Goal: Transaction & Acquisition: Book appointment/travel/reservation

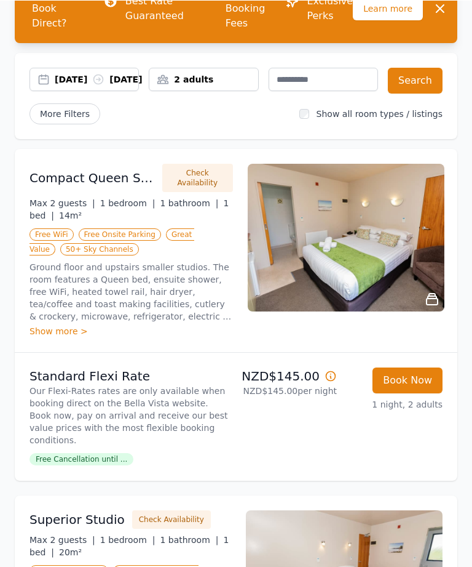
scroll to position [103, 0]
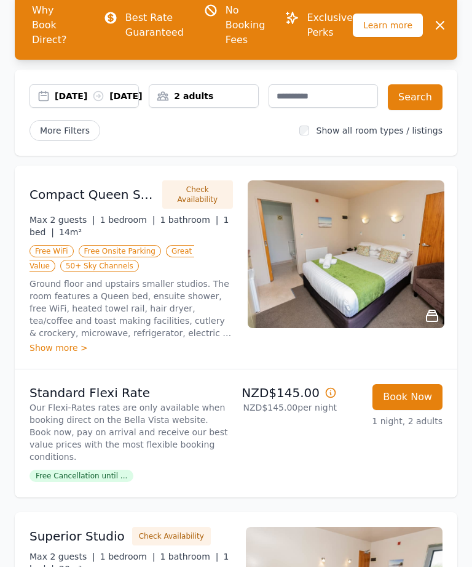
click at [416, 403] on button "Book Now" at bounding box center [408, 397] width 70 height 26
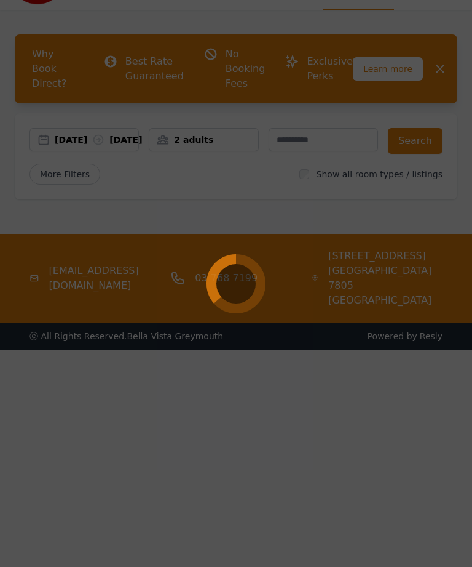
scroll to position [59, 0]
select select "**"
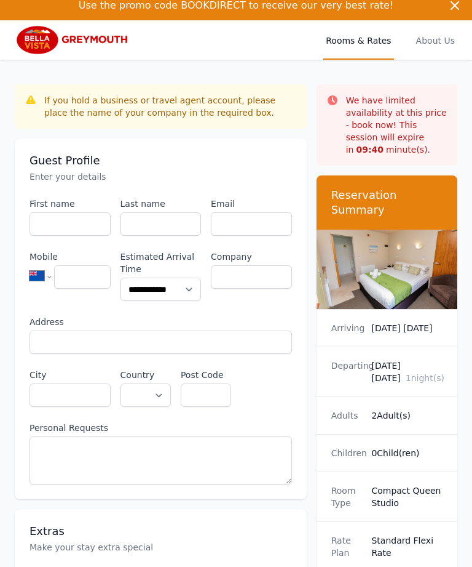
scroll to position [0, 1]
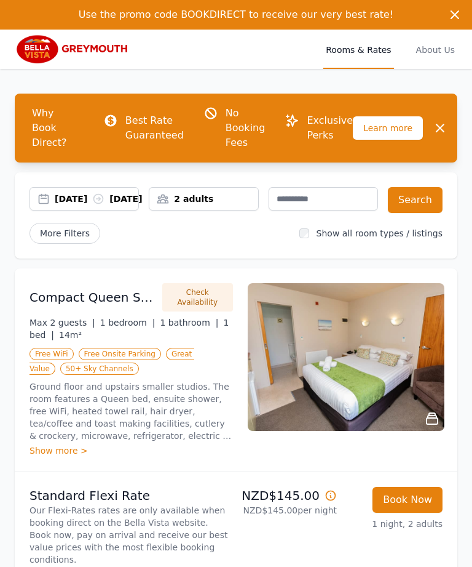
click at [98, 194] on icon at bounding box center [98, 198] width 9 height 9
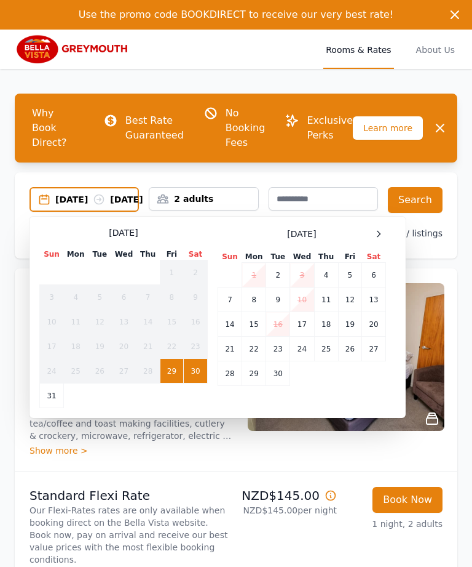
click at [199, 373] on td "30" at bounding box center [196, 371] width 24 height 25
click at [255, 282] on td "1" at bounding box center [254, 275] width 24 height 25
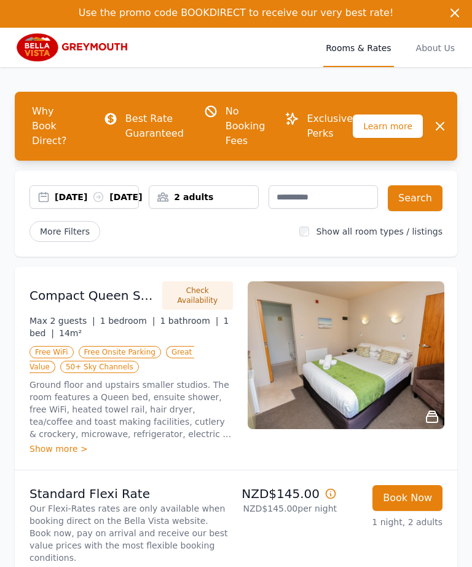
scroll to position [18, 0]
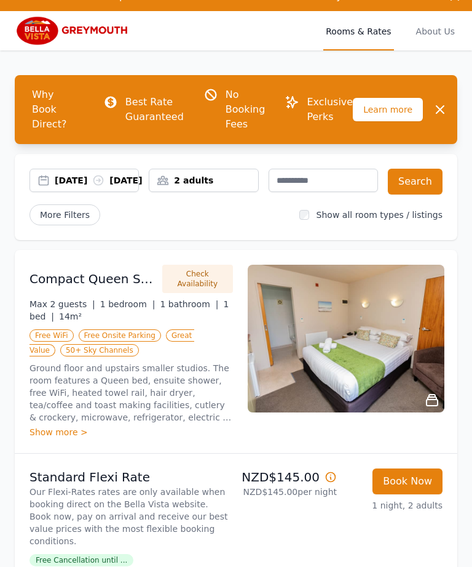
click at [424, 170] on button "Search" at bounding box center [415, 182] width 55 height 26
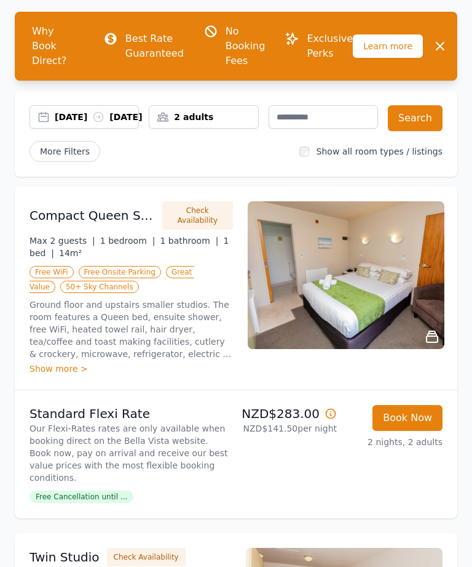
scroll to position [82, 0]
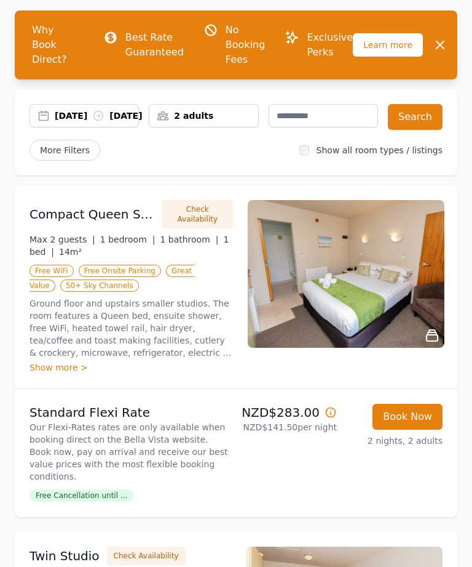
click at [121, 110] on div "[DATE] [DATE]" at bounding box center [97, 116] width 84 height 12
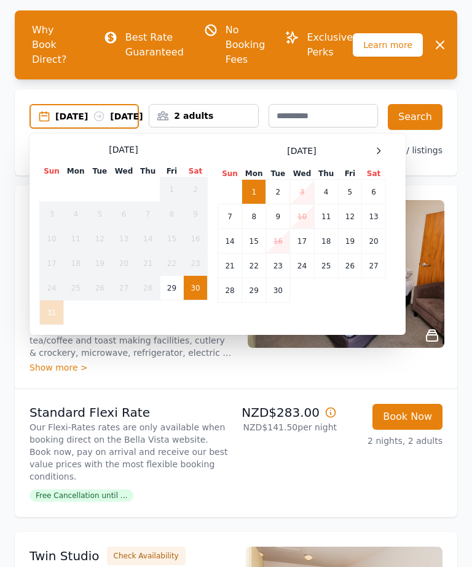
scroll to position [83, 0]
click at [421, 419] on button "Book Now" at bounding box center [408, 417] width 70 height 26
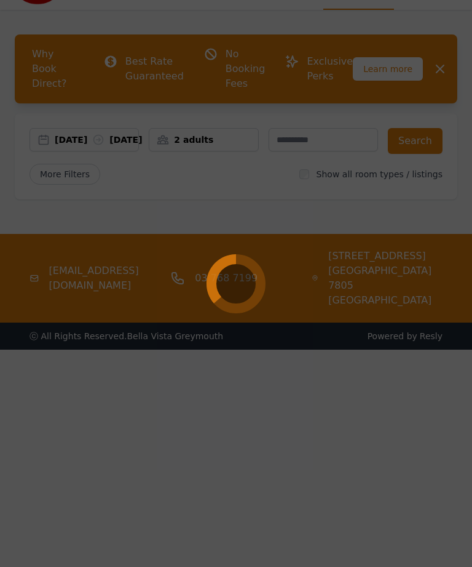
select select "**"
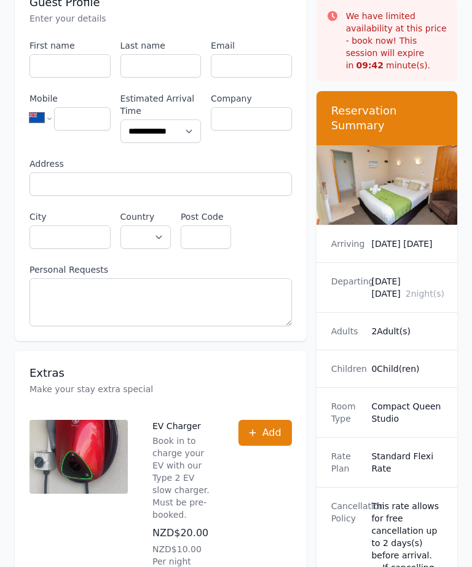
scroll to position [167, 0]
click at [466, 348] on div "**********" at bounding box center [236, 428] width 472 height 1053
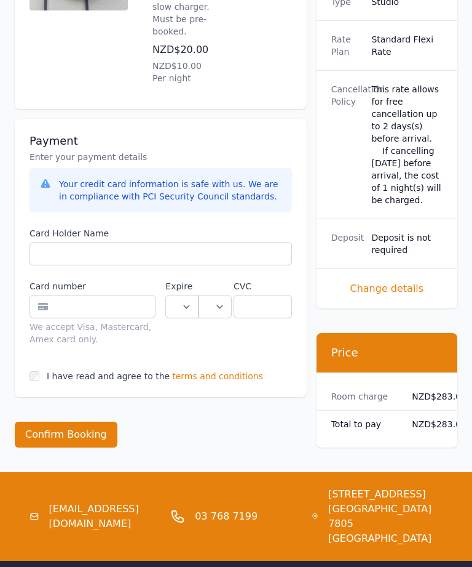
scroll to position [679, 44]
